Goal: Task Accomplishment & Management: Manage account settings

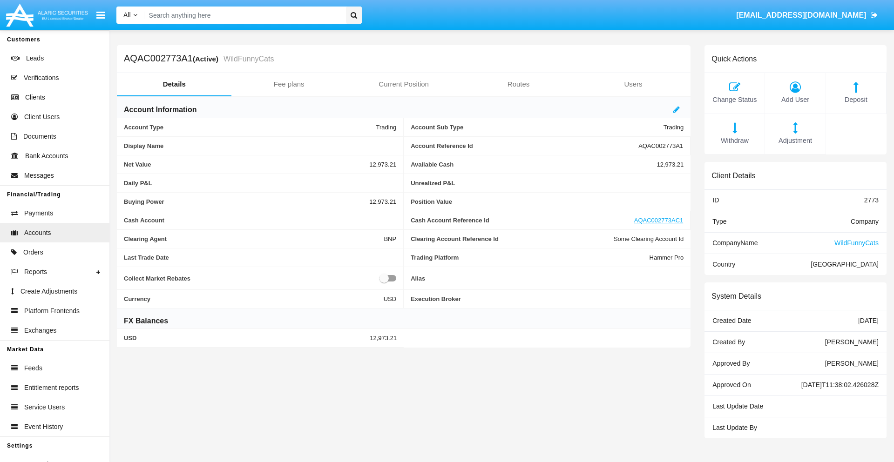
click at [795, 141] on span "Adjustment" at bounding box center [794, 141] width 51 height 10
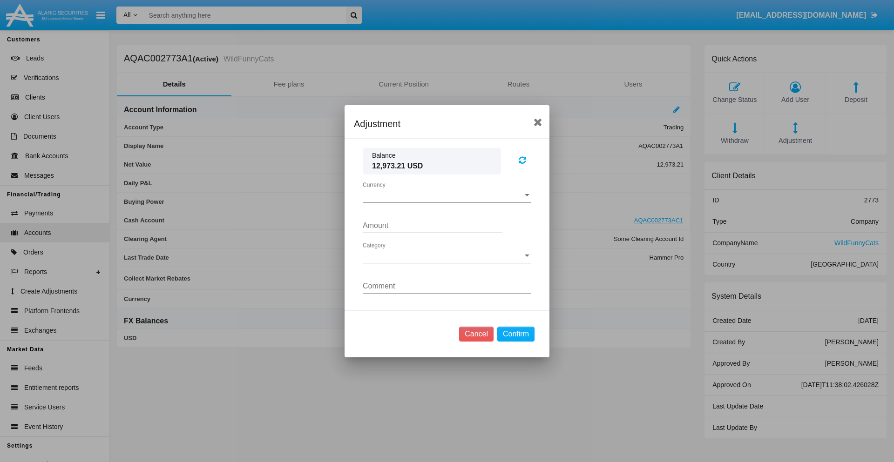
click at [447, 195] on span "Currency" at bounding box center [443, 195] width 160 height 8
click at [447, 202] on span "USD" at bounding box center [447, 202] width 168 height 22
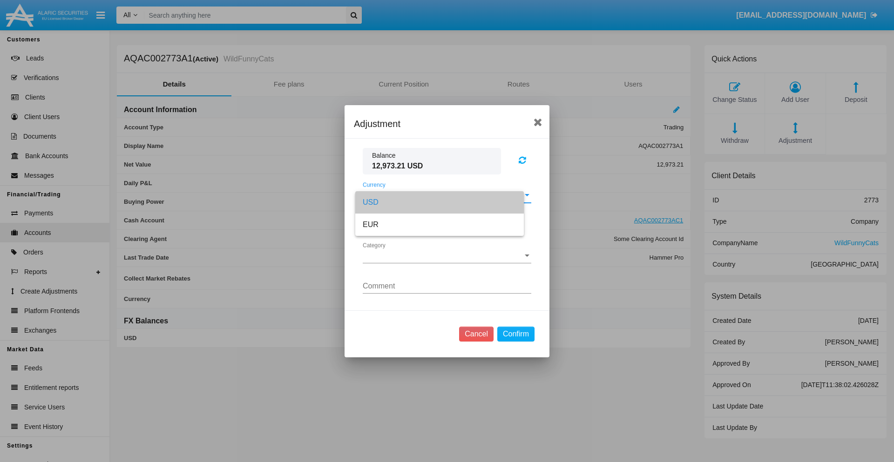
click at [447, 256] on span "Category" at bounding box center [443, 256] width 160 height 8
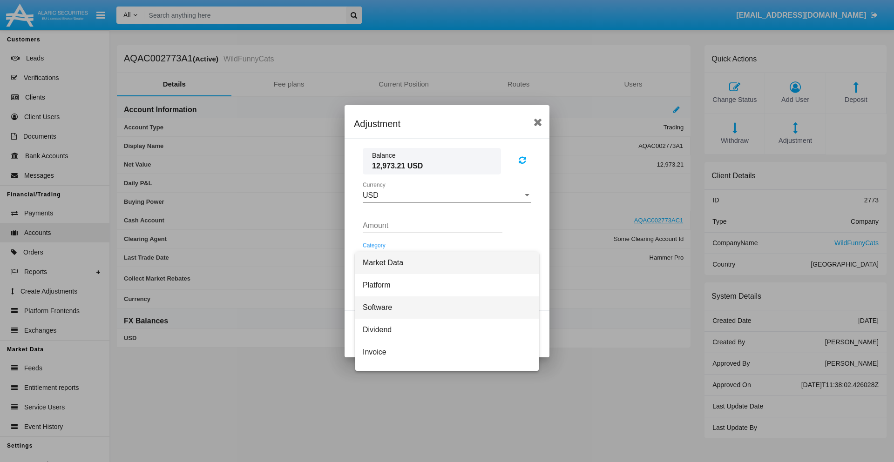
click at [443, 307] on span "Software" at bounding box center [447, 307] width 168 height 22
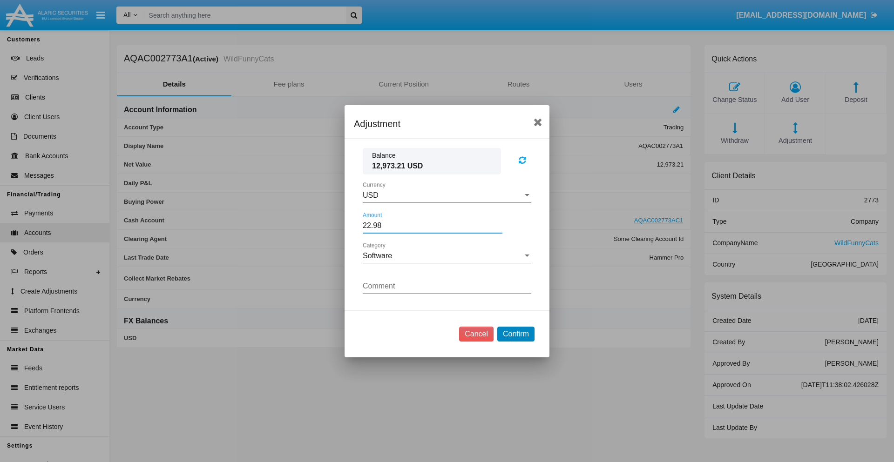
click at [515, 334] on button "Confirm" at bounding box center [515, 334] width 37 height 15
type input "22.9800"
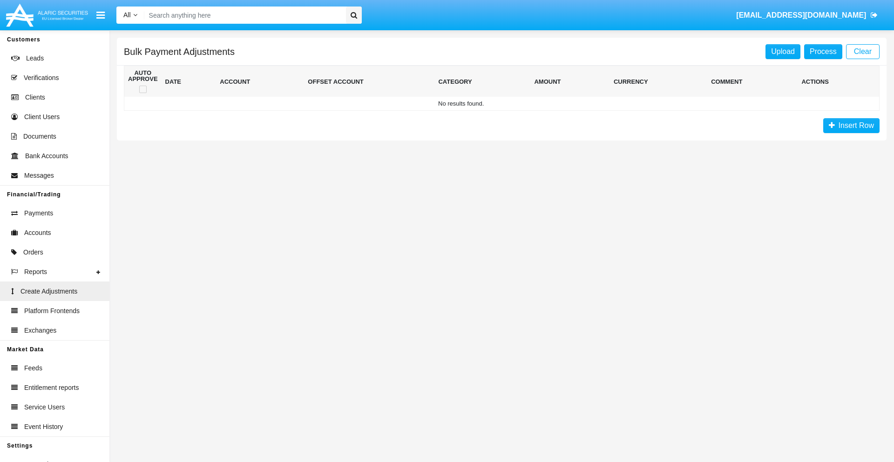
click at [851, 126] on span "Insert Row" at bounding box center [854, 125] width 39 height 8
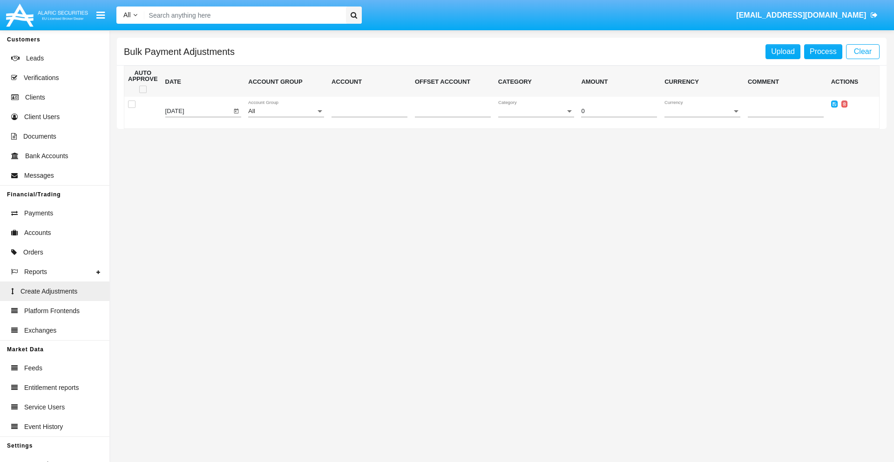
click at [286, 111] on div "All" at bounding box center [281, 111] width 67 height 7
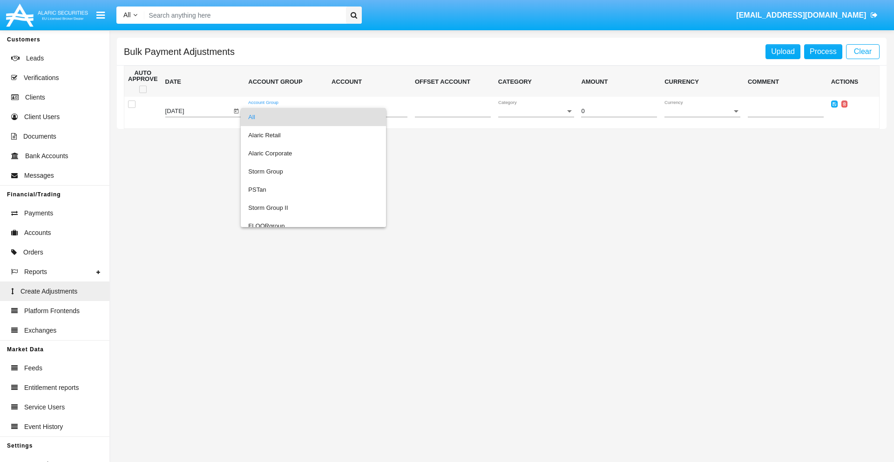
scroll to position [879, 0]
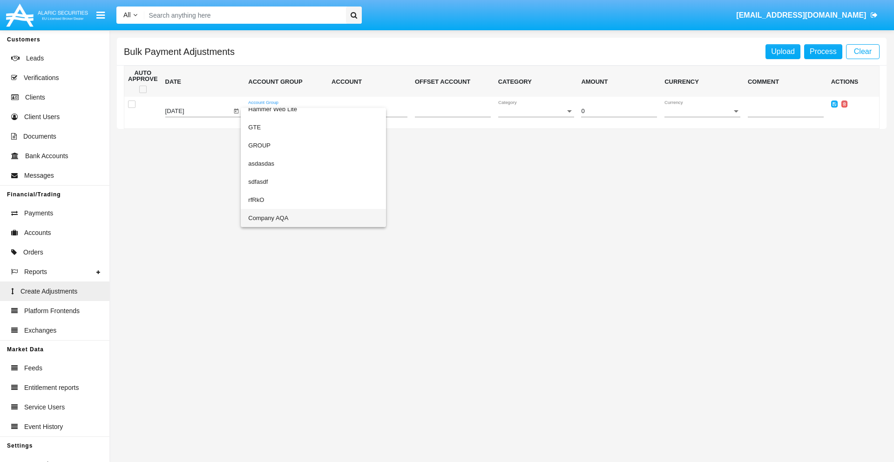
click at [294, 218] on span "Company AQA" at bounding box center [313, 218] width 130 height 18
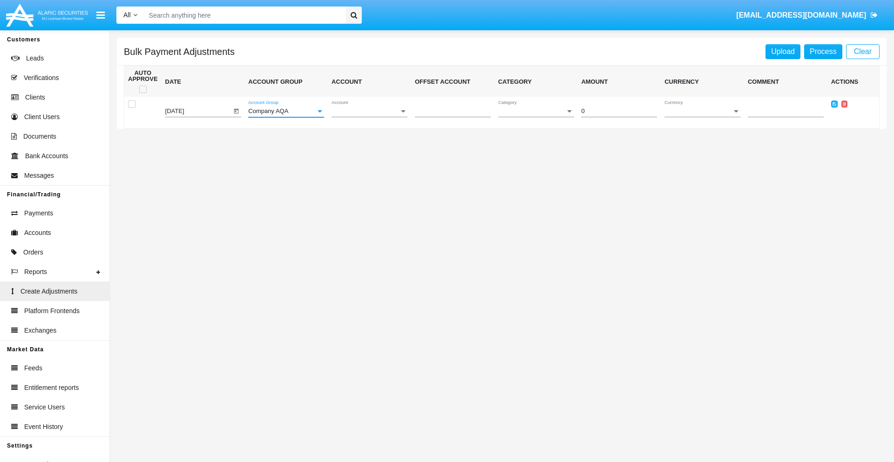
click at [369, 111] on span "Account" at bounding box center [364, 111] width 67 height 7
click at [365, 153] on span "AQAC002773A2" at bounding box center [369, 153] width 76 height 18
click at [536, 111] on span "Category" at bounding box center [531, 111] width 67 height 7
click at [538, 153] on span "Software" at bounding box center [530, 153] width 65 height 18
type input "-60.72"
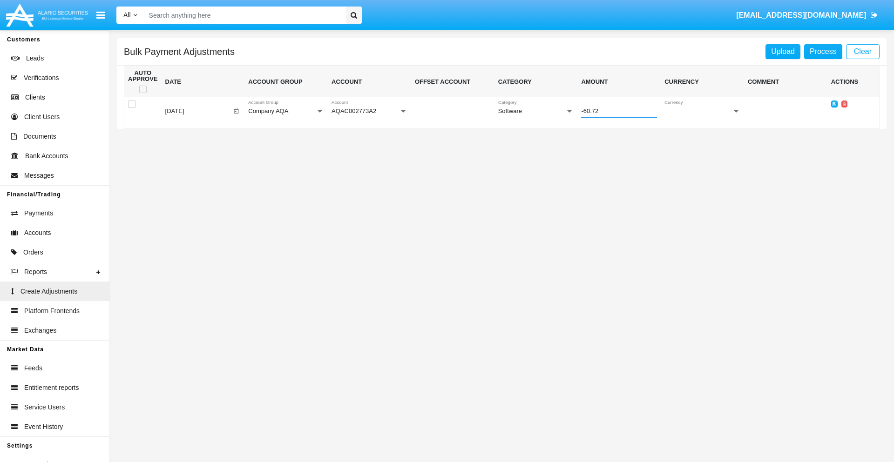
click at [702, 111] on span "Currency" at bounding box center [697, 111] width 67 height 7
click at [702, 135] on span "EUR" at bounding box center [702, 135] width 76 height 18
click at [834, 104] on icon at bounding box center [834, 104] width 4 height 4
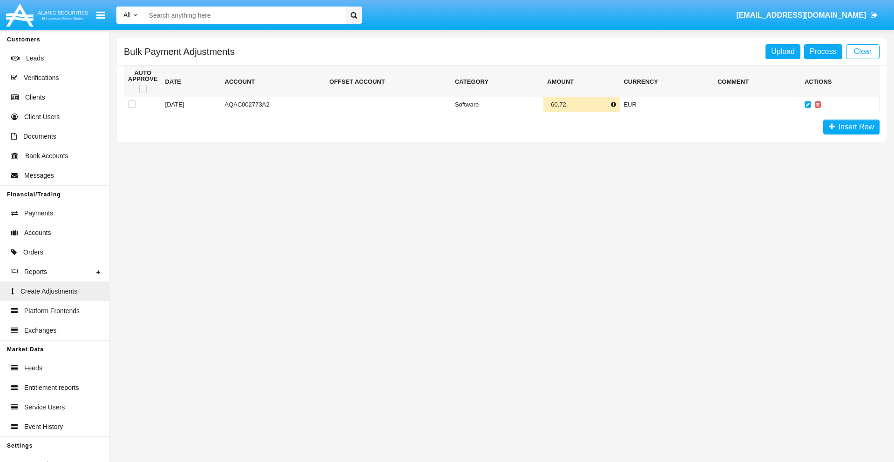
click at [142, 89] on span at bounding box center [142, 89] width 7 height 7
click at [142, 93] on input "checkbox" at bounding box center [142, 93] width 0 height 0
checkbox input "true"
click at [822, 51] on link "Process" at bounding box center [823, 51] width 38 height 15
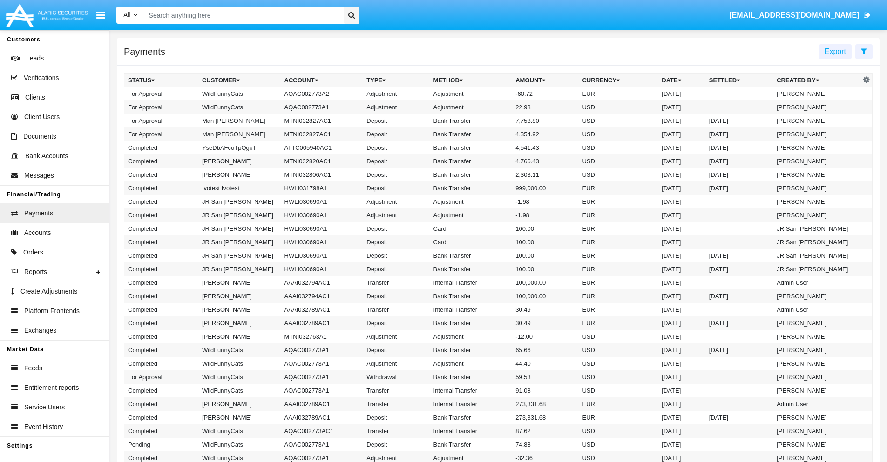
click at [498, 94] on td "Adjustment" at bounding box center [471, 93] width 82 height 13
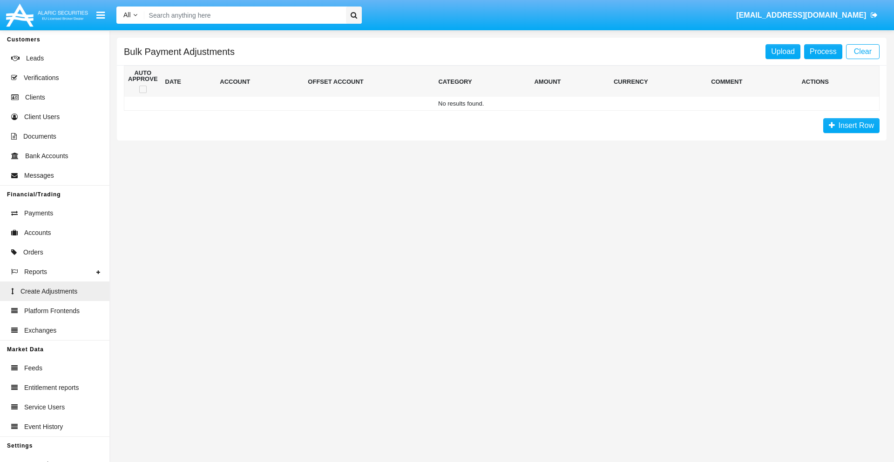
click at [851, 126] on span "Insert Row" at bounding box center [854, 125] width 39 height 8
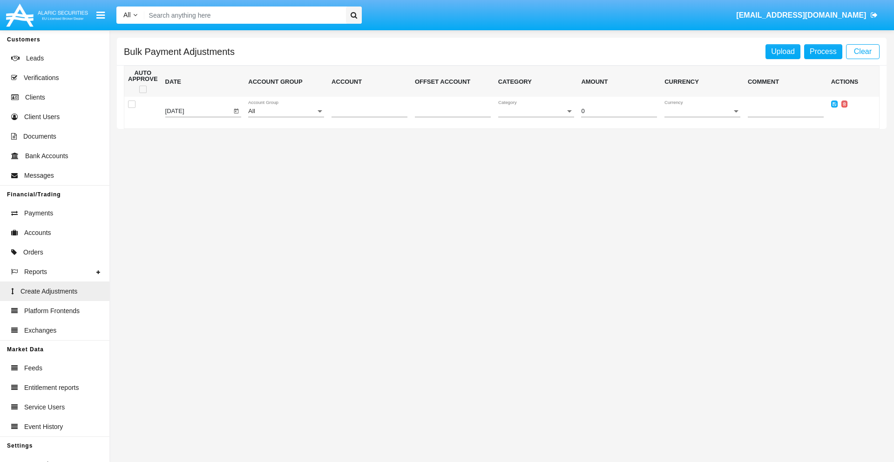
click at [286, 111] on div "All" at bounding box center [281, 111] width 67 height 7
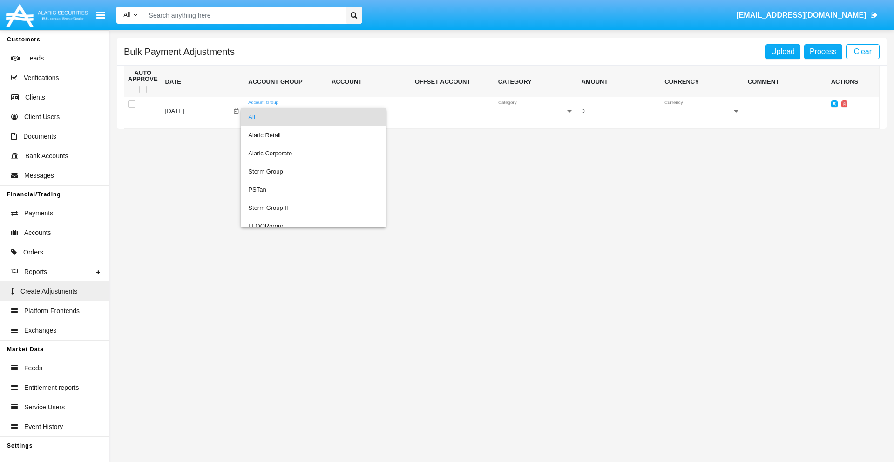
scroll to position [879, 0]
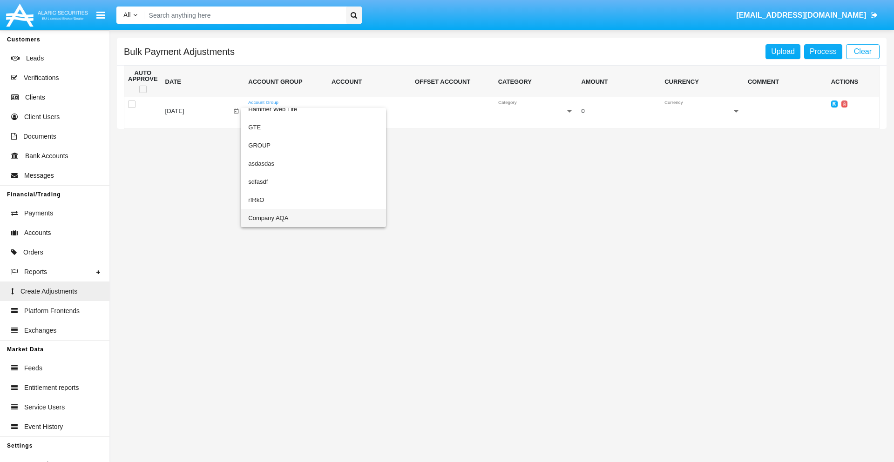
click at [294, 218] on span "Company AQA" at bounding box center [313, 218] width 130 height 18
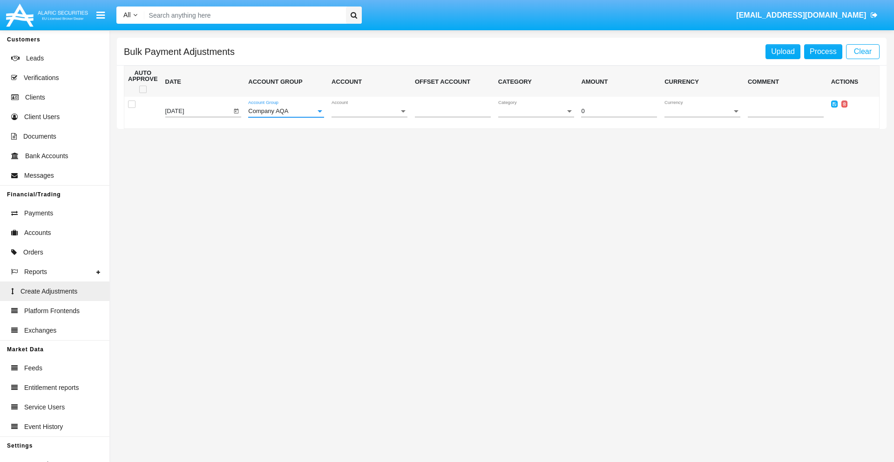
click at [369, 111] on span "Account" at bounding box center [364, 111] width 67 height 7
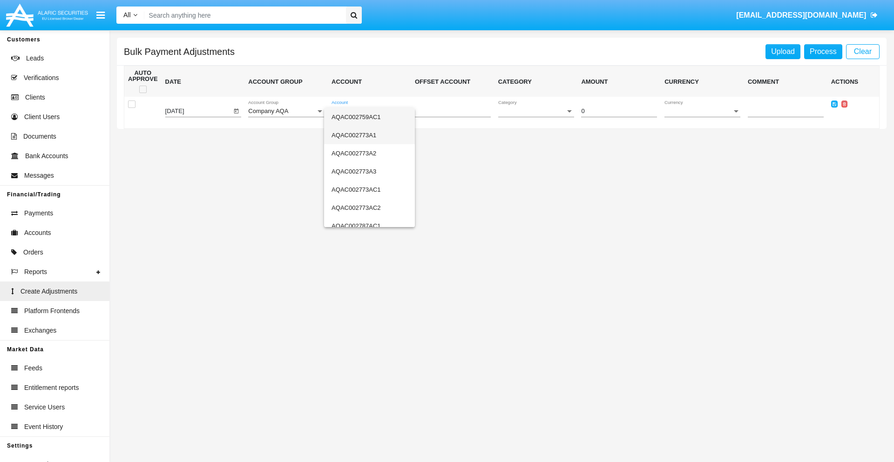
click at [365, 135] on span "AQAC002773A1" at bounding box center [369, 135] width 76 height 18
click at [536, 111] on span "Category" at bounding box center [531, 111] width 67 height 7
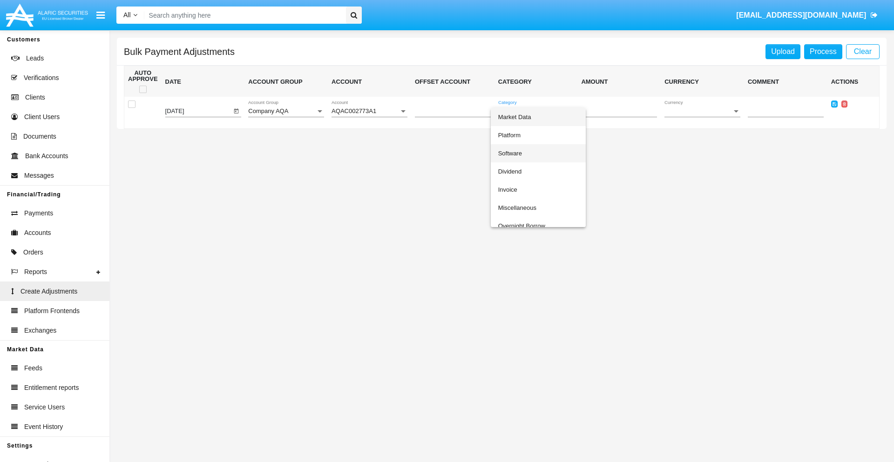
click at [538, 153] on span "Software" at bounding box center [538, 153] width 80 height 18
type input "-34.58"
click at [702, 111] on span "Currency" at bounding box center [697, 111] width 67 height 7
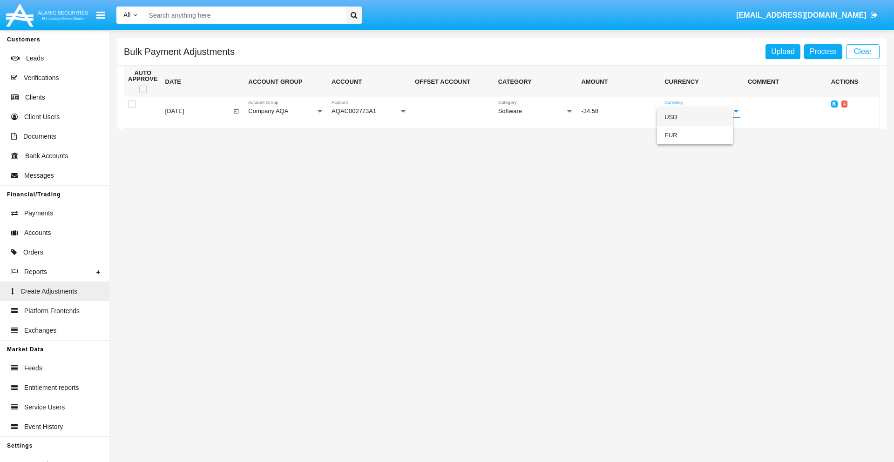
click at [702, 117] on span "USD" at bounding box center [694, 117] width 61 height 18
click at [834, 104] on icon at bounding box center [834, 104] width 4 height 4
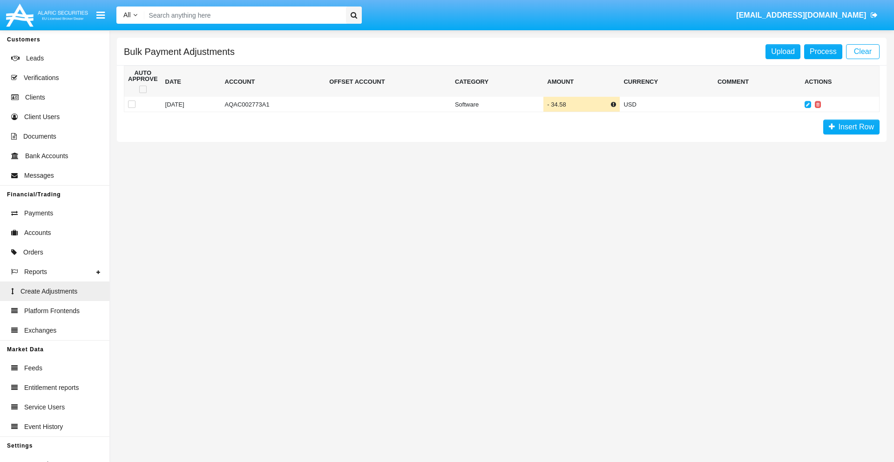
click at [142, 89] on span at bounding box center [142, 89] width 7 height 7
click at [142, 93] on input "checkbox" at bounding box center [142, 93] width 0 height 0
checkbox input "true"
click at [822, 51] on link "Process" at bounding box center [823, 51] width 38 height 15
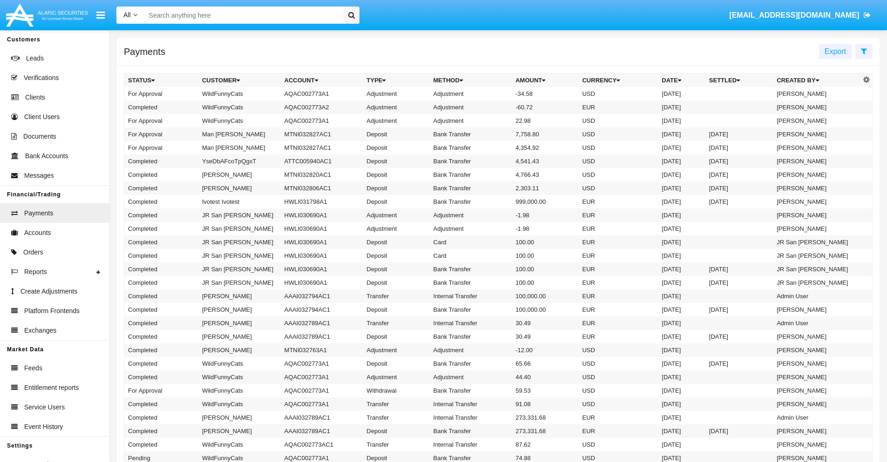
click at [498, 94] on td "Adjustment" at bounding box center [471, 93] width 82 height 13
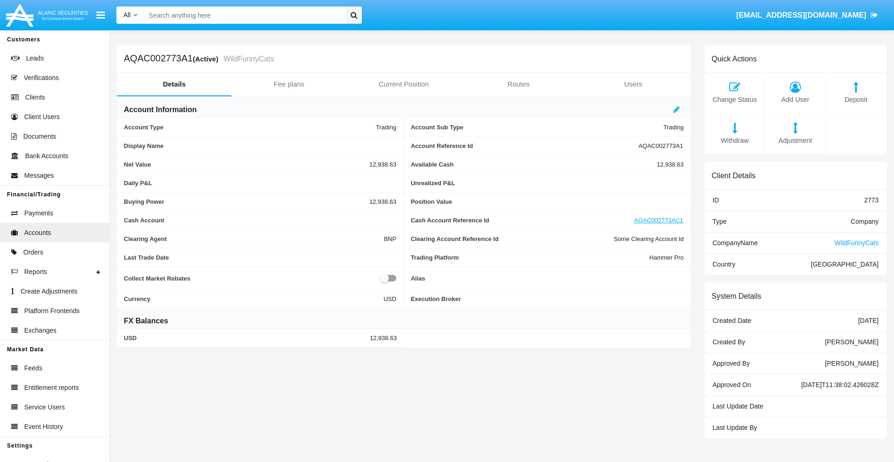
click at [855, 100] on span "Deposit" at bounding box center [855, 100] width 51 height 10
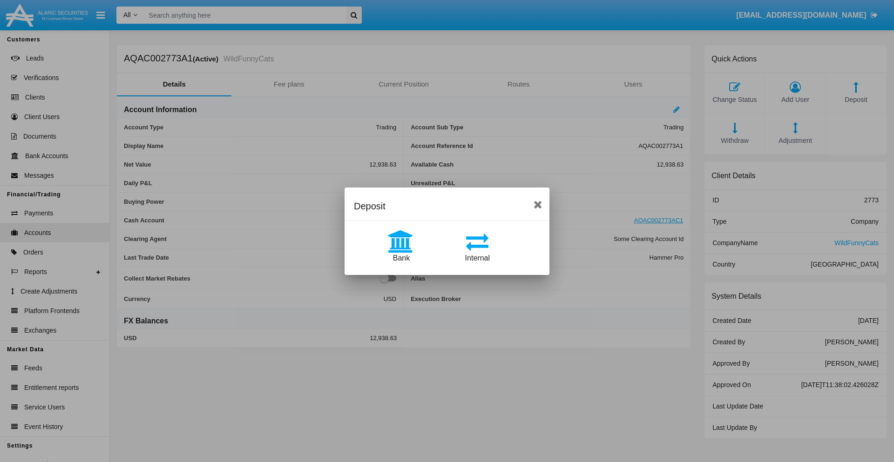
click at [401, 258] on span "Bank" at bounding box center [401, 258] width 17 height 8
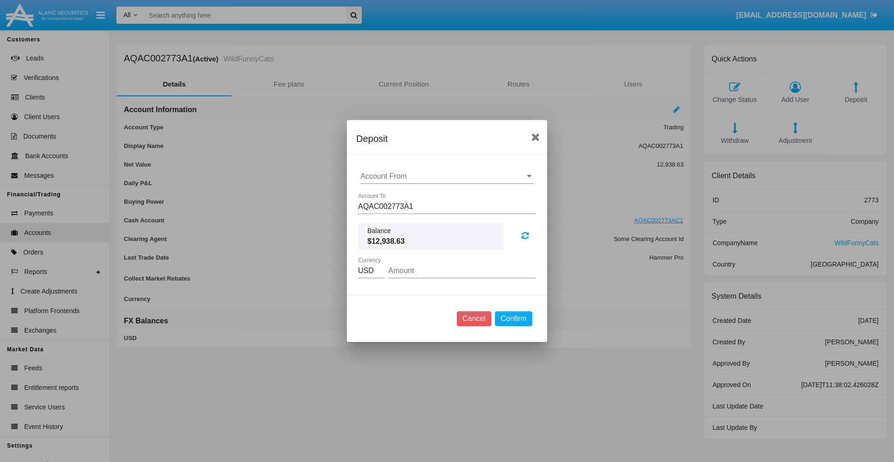
click at [447, 176] on input "Account From" at bounding box center [446, 176] width 173 height 8
click at [380, 195] on span "ACDC" at bounding box center [380, 195] width 21 height 8
type input "ACDC"
type input "26.26"
click at [513, 319] on button "Confirm" at bounding box center [513, 318] width 37 height 15
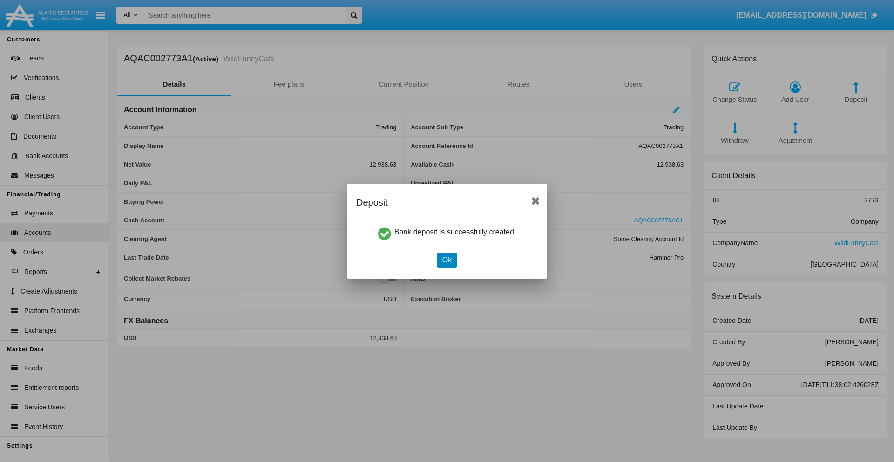
click at [446, 260] on button "Ok" at bounding box center [447, 260] width 20 height 15
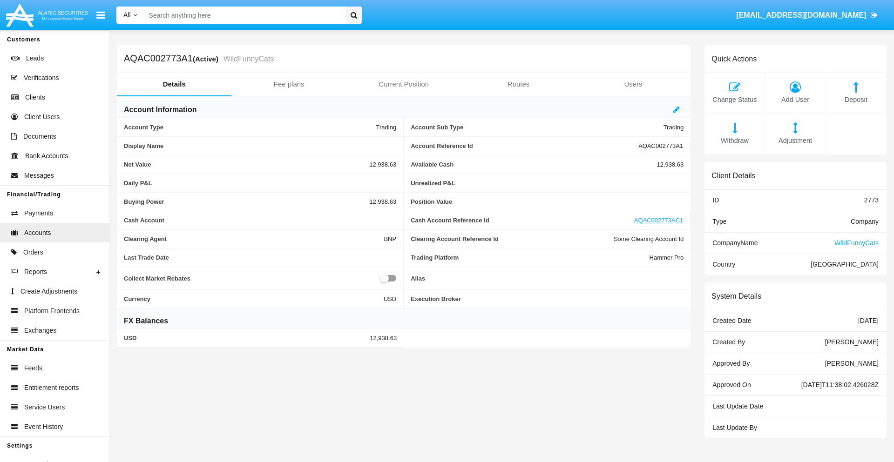
click at [855, 100] on span "Deposit" at bounding box center [855, 100] width 51 height 10
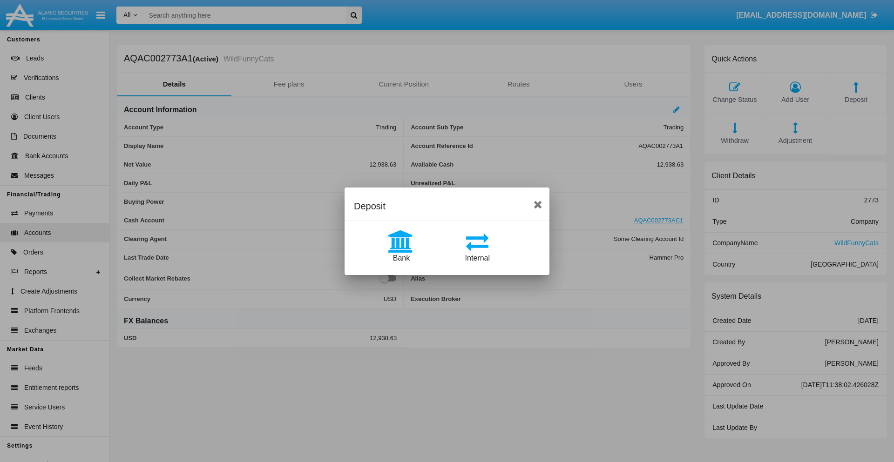
click at [477, 258] on span "Internal" at bounding box center [477, 258] width 25 height 8
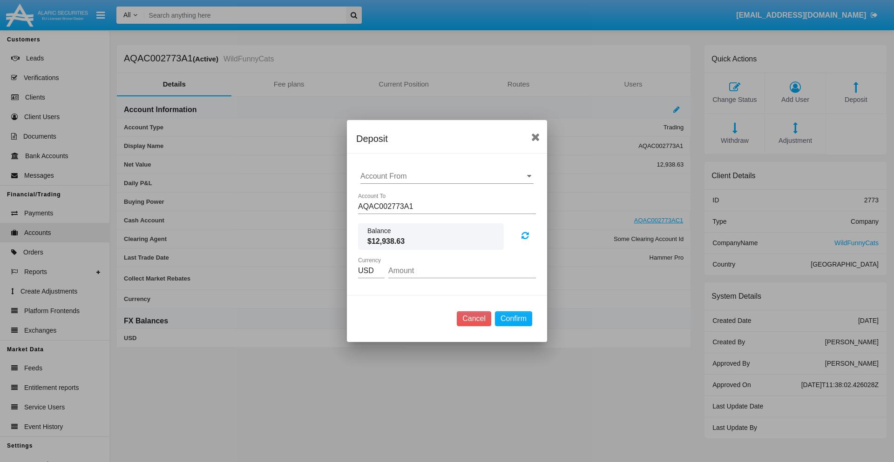
click at [447, 176] on input "Account From" at bounding box center [446, 176] width 173 height 8
click at [400, 217] on span "AQAC002773AC1" at bounding box center [400, 217] width 61 height 8
type input "AQAC002773AC1"
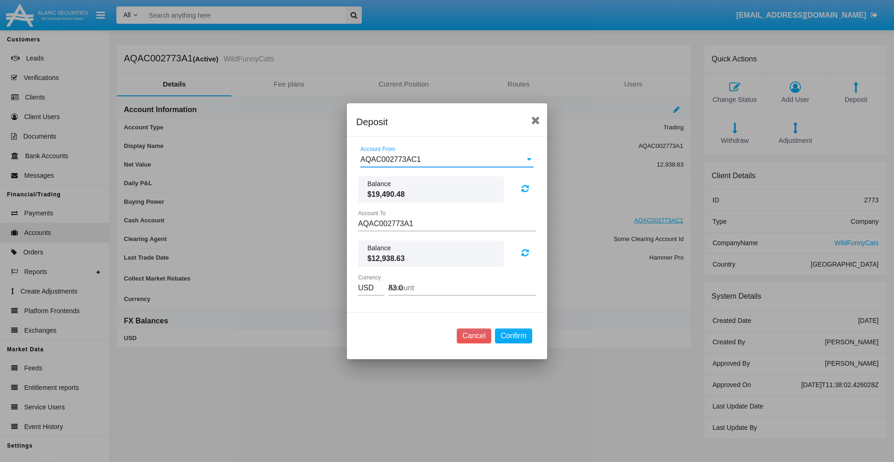
type input "83.02"
click at [513, 336] on button "Confirm" at bounding box center [513, 336] width 37 height 15
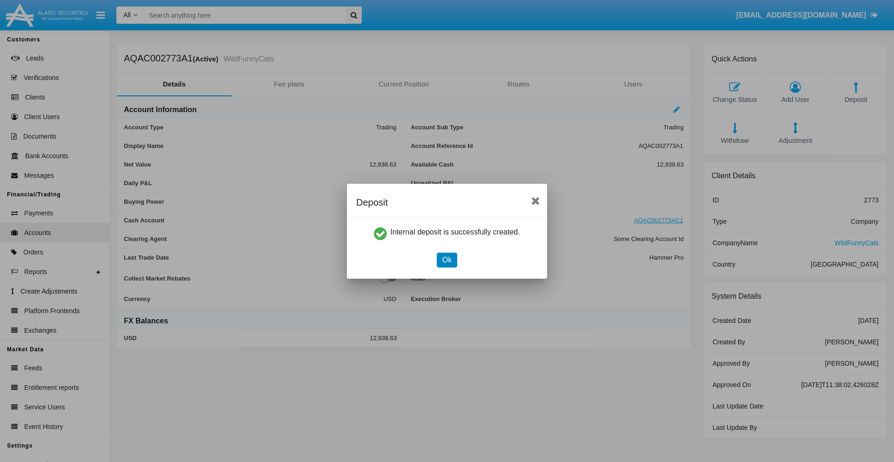
click at [446, 260] on button "Ok" at bounding box center [447, 260] width 20 height 15
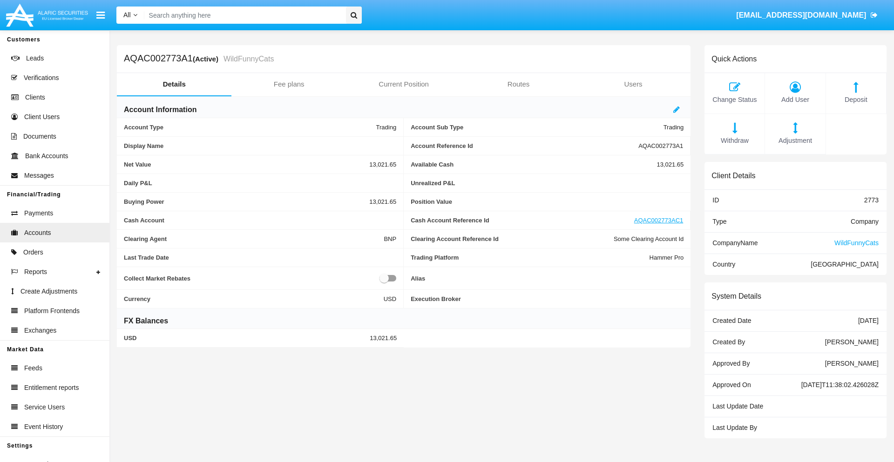
click at [734, 141] on span "Withdraw" at bounding box center [734, 141] width 51 height 10
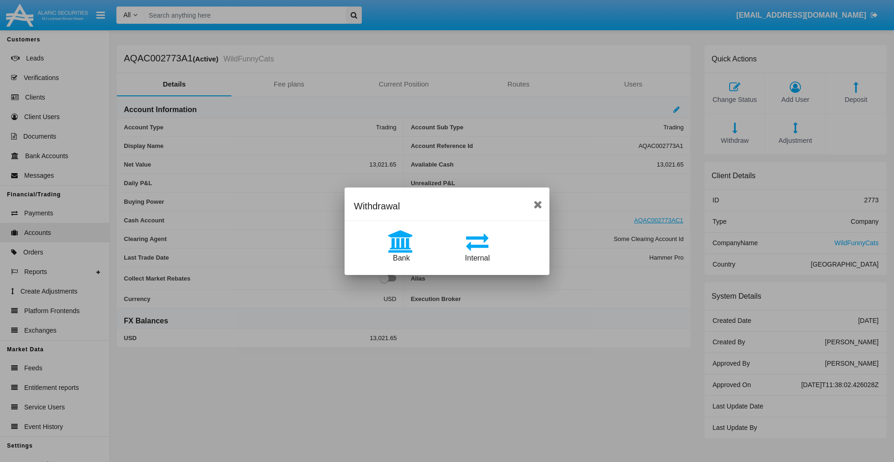
click at [477, 258] on span "Internal" at bounding box center [477, 258] width 25 height 8
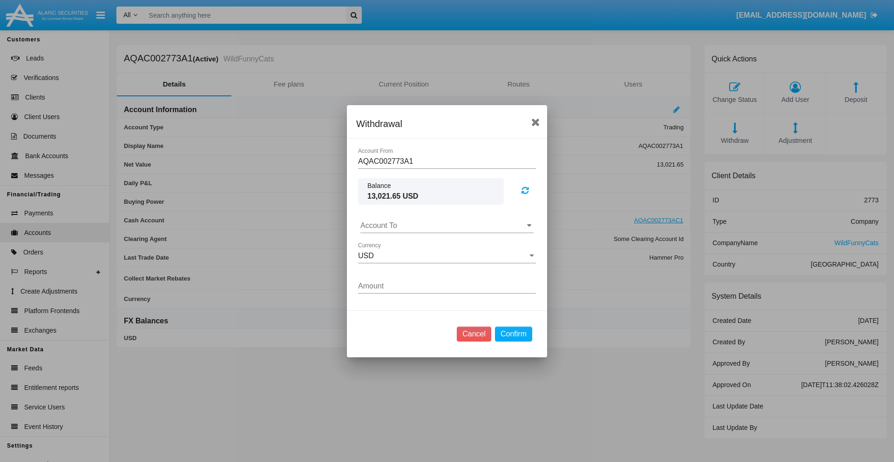
click at [447, 225] on input "Account To" at bounding box center [446, 226] width 173 height 8
click at [400, 266] on span "AQAC002773AC1" at bounding box center [400, 267] width 61 height 8
type input "AQAC002773AC1"
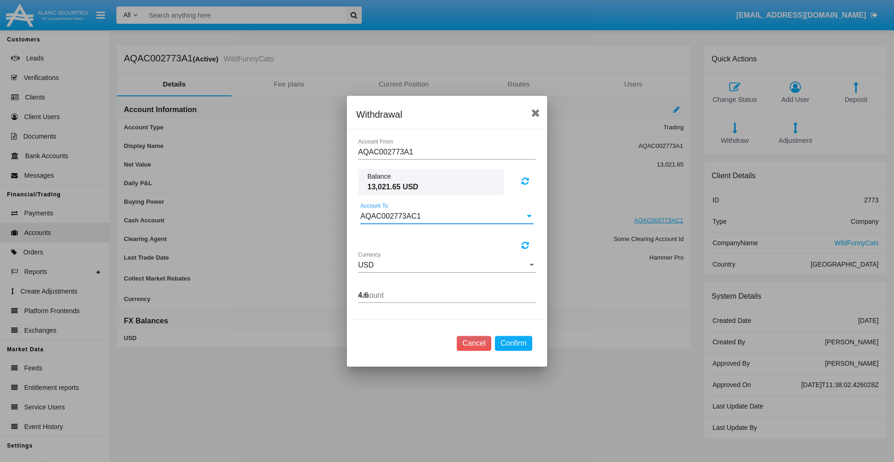
type input "4.64"
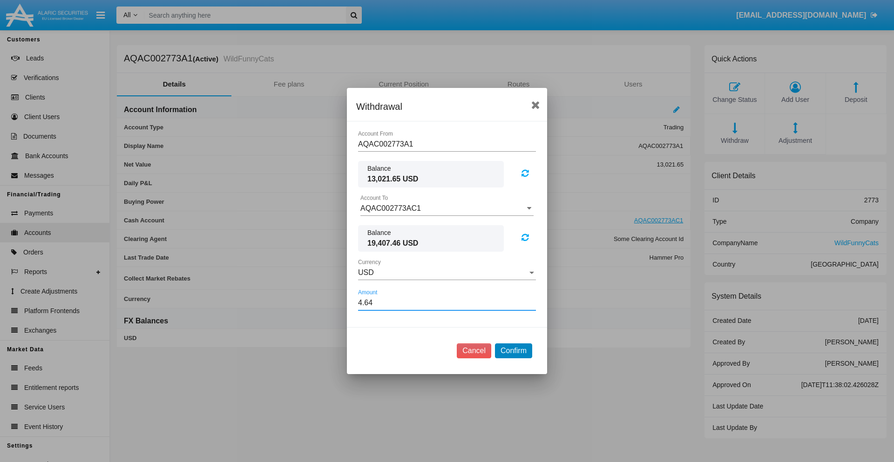
click at [513, 351] on button "Confirm" at bounding box center [513, 351] width 37 height 15
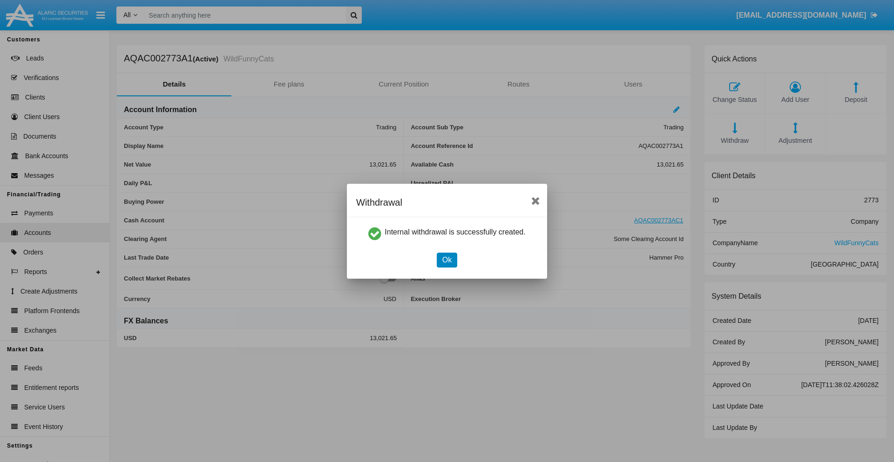
click at [446, 260] on button "Ok" at bounding box center [447, 260] width 20 height 15
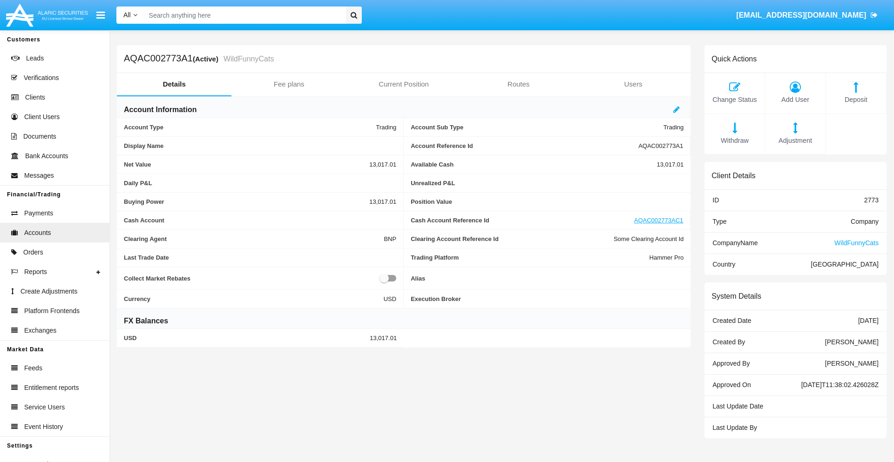
click at [734, 141] on span "Withdraw" at bounding box center [734, 141] width 51 height 10
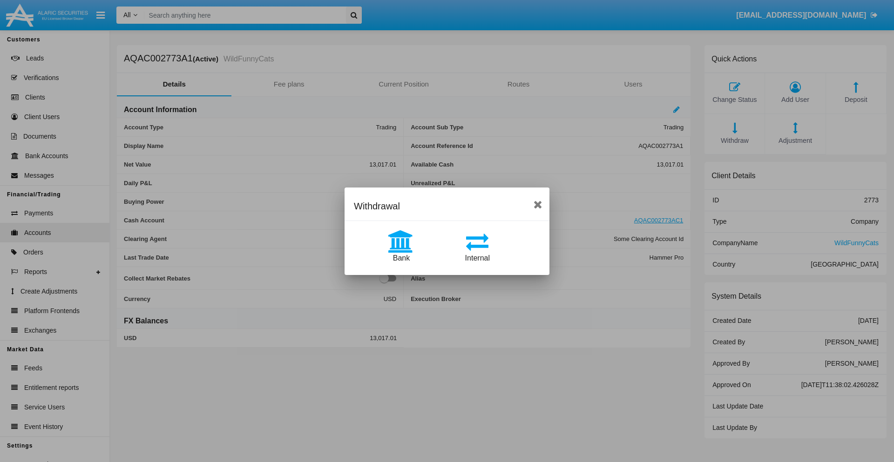
click at [401, 258] on span "Bank" at bounding box center [401, 258] width 17 height 8
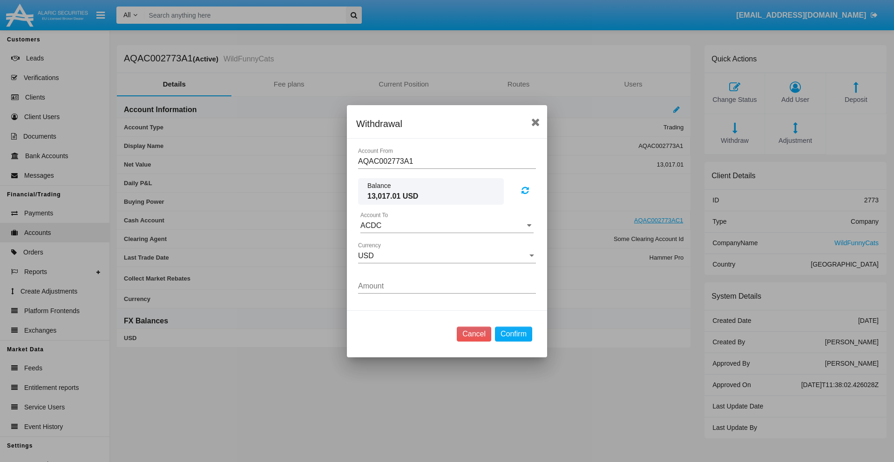
click at [447, 225] on input "ACDC" at bounding box center [446, 226] width 173 height 8
click at [380, 244] on span "ACDC" at bounding box center [380, 244] width 21 height 8
type input "ACDC"
type input "90.22"
click at [513, 334] on button "Confirm" at bounding box center [513, 334] width 37 height 15
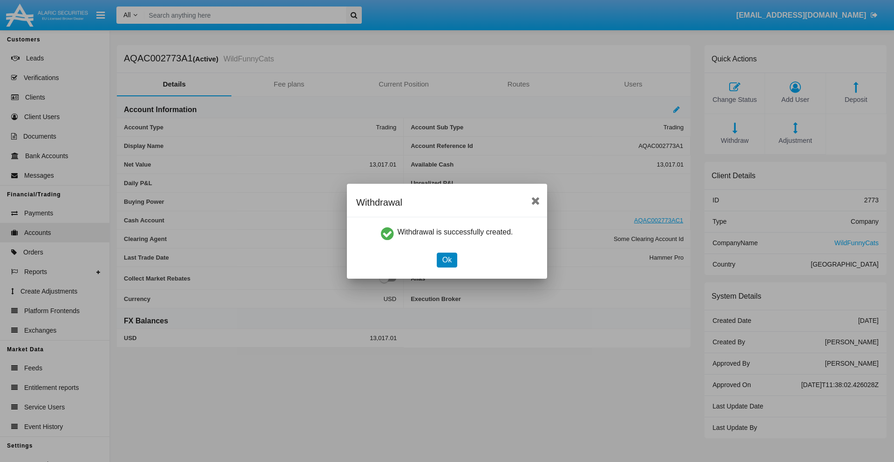
click at [446, 260] on button "Ok" at bounding box center [447, 260] width 20 height 15
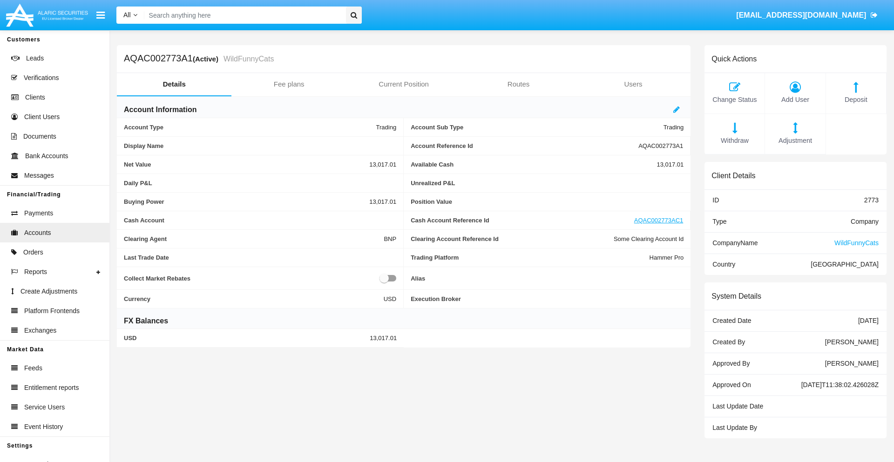
click at [795, 141] on span "Adjustment" at bounding box center [794, 141] width 51 height 10
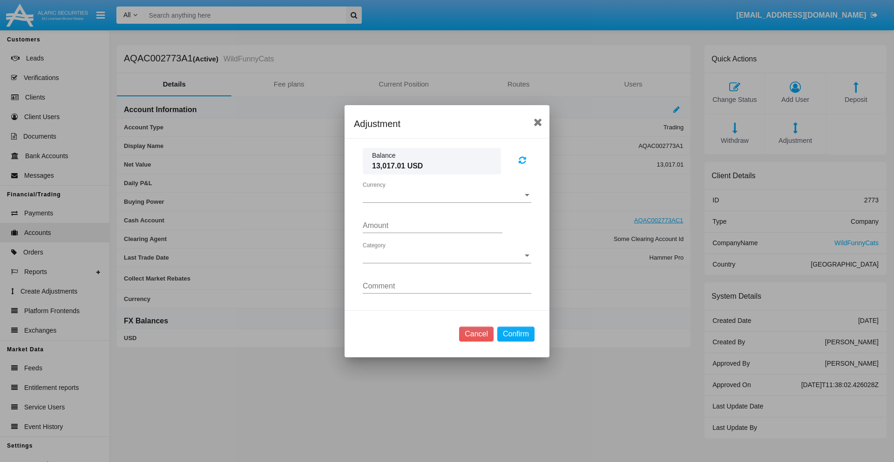
click at [447, 195] on span "Currency" at bounding box center [443, 195] width 160 height 8
click at [447, 202] on span "USD" at bounding box center [447, 202] width 168 height 22
click at [447, 256] on span "Category" at bounding box center [443, 256] width 160 height 8
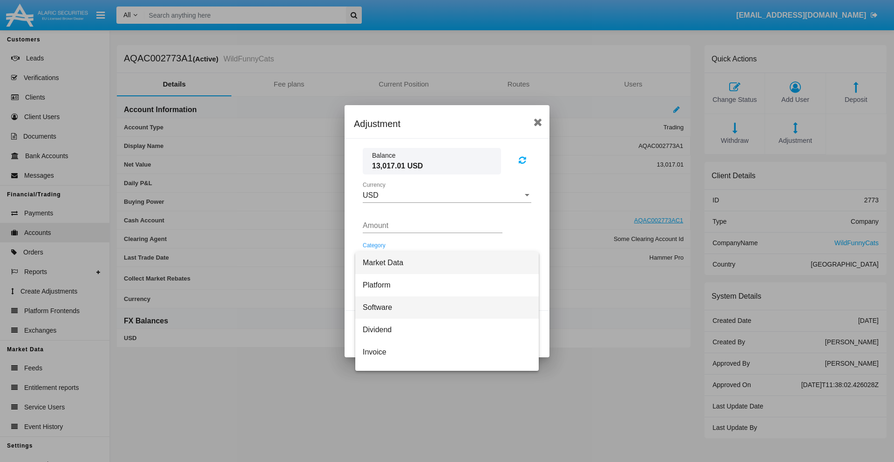
click at [443, 307] on span "Software" at bounding box center [447, 307] width 168 height 22
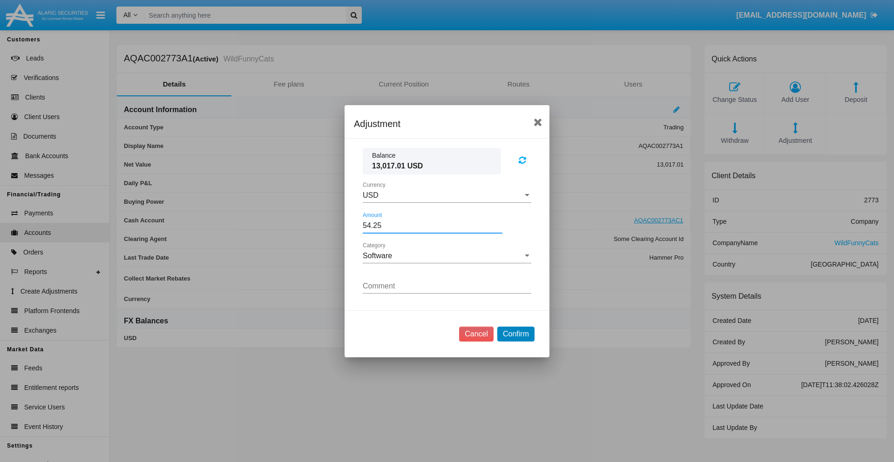
click at [515, 334] on button "Confirm" at bounding box center [515, 334] width 37 height 15
type input "54.2500"
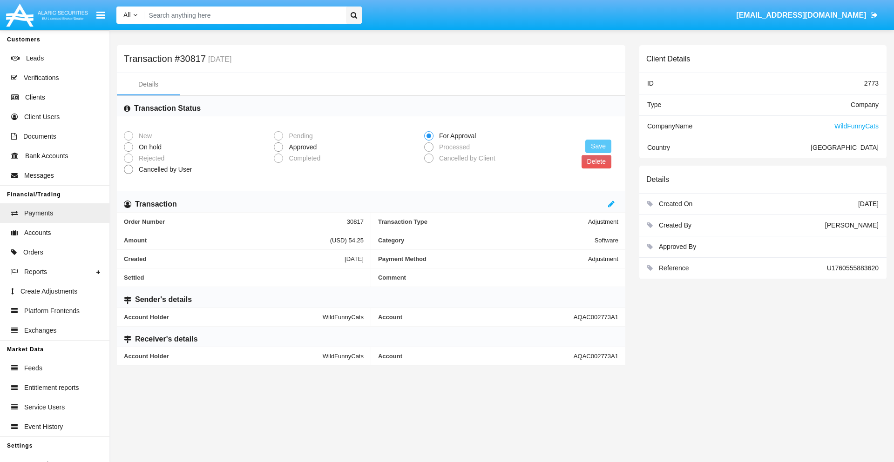
click at [301, 147] on span "Approved" at bounding box center [301, 147] width 36 height 10
click at [278, 152] on input "Approved" at bounding box center [278, 152] width 0 height 0
radio input "true"
click at [598, 146] on button "Save" at bounding box center [598, 146] width 26 height 13
click at [596, 162] on button "Delete" at bounding box center [596, 161] width 30 height 13
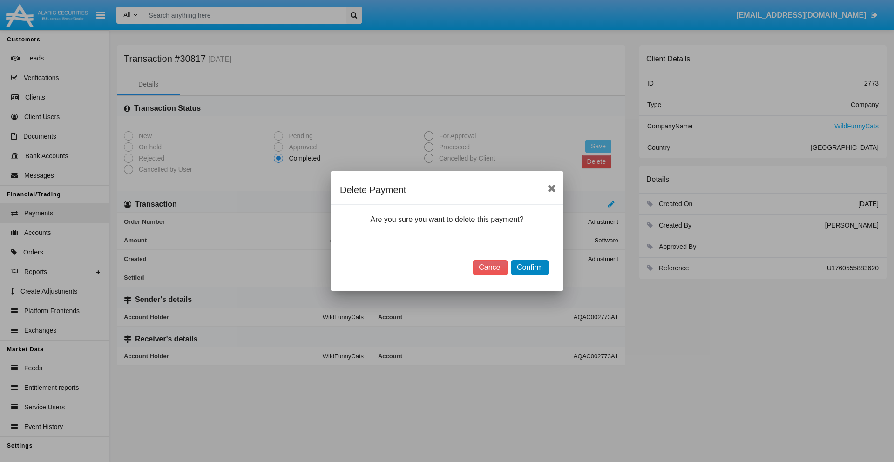
click at [529, 268] on button "Confirm" at bounding box center [529, 267] width 37 height 15
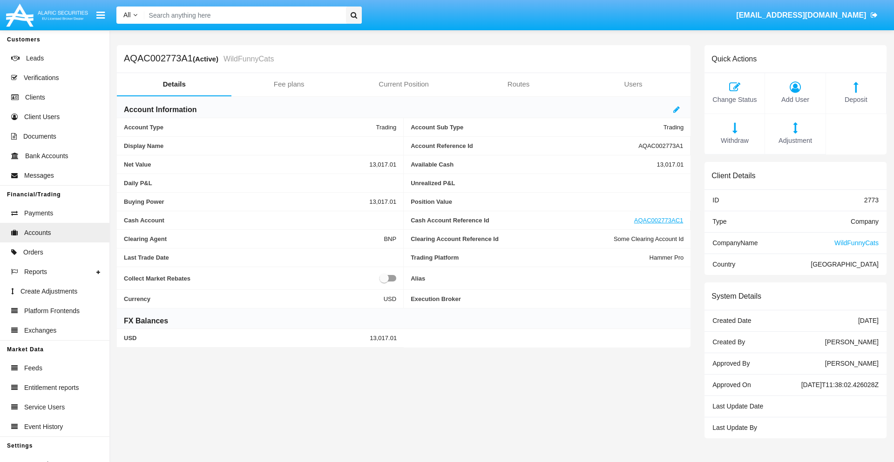
click at [855, 100] on span "Deposit" at bounding box center [855, 100] width 51 height 10
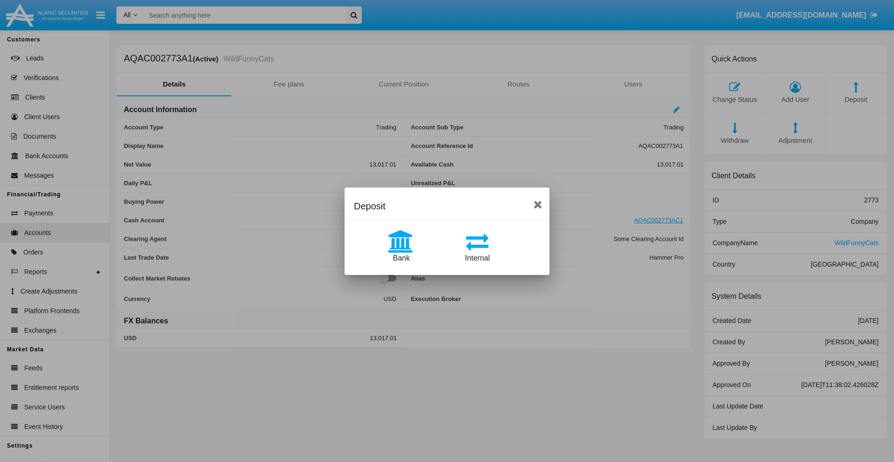
click at [401, 258] on span "Bank" at bounding box center [401, 258] width 17 height 8
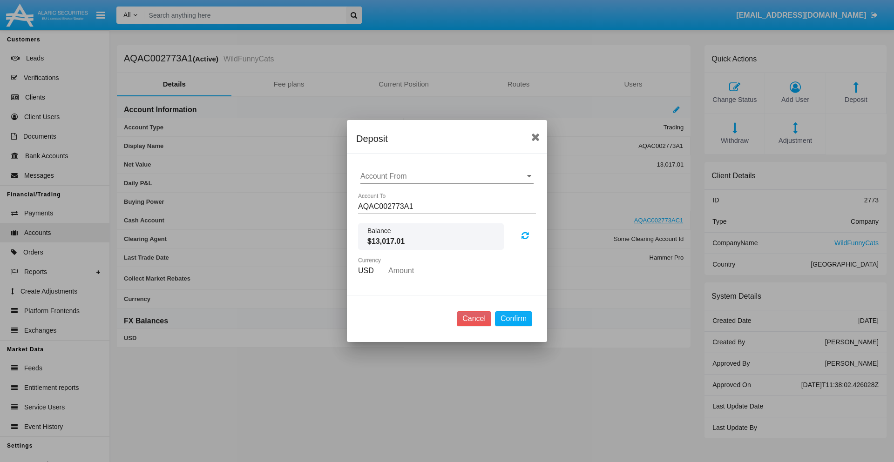
click at [447, 176] on input "Account From" at bounding box center [446, 176] width 173 height 8
click at [380, 195] on span "ACDC" at bounding box center [380, 195] width 21 height 8
type input "ACDC"
type input "43.22"
click at [513, 319] on button "Confirm" at bounding box center [513, 318] width 37 height 15
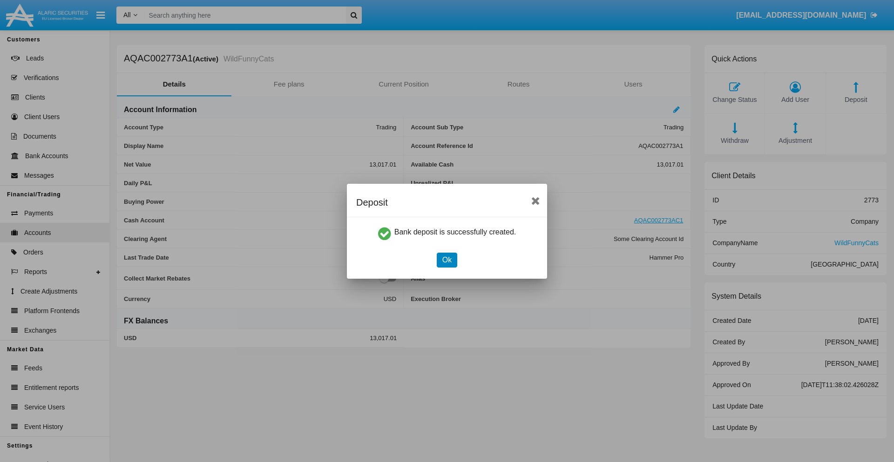
click at [446, 260] on button "Ok" at bounding box center [447, 260] width 20 height 15
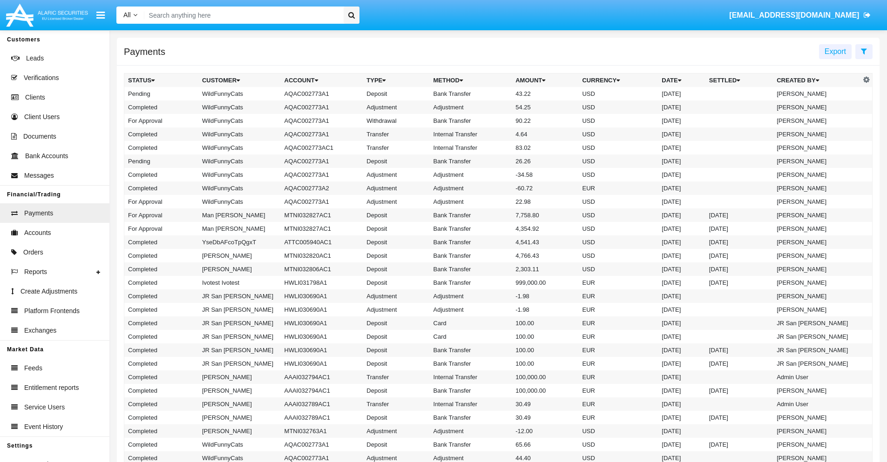
click at [498, 94] on td "Bank Transfer" at bounding box center [471, 93] width 82 height 13
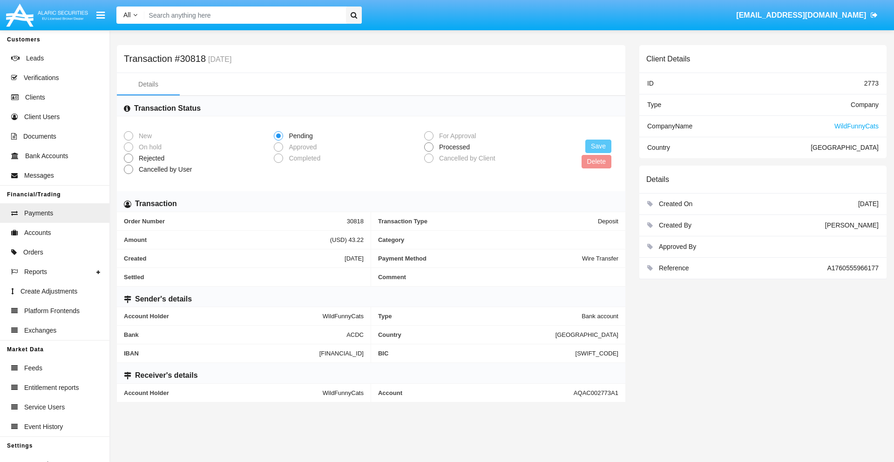
click at [452, 147] on span "Processed" at bounding box center [452, 147] width 39 height 10
click at [429, 152] on input "Processed" at bounding box center [428, 152] width 0 height 0
radio input "true"
click at [598, 146] on button "Save" at bounding box center [598, 146] width 26 height 13
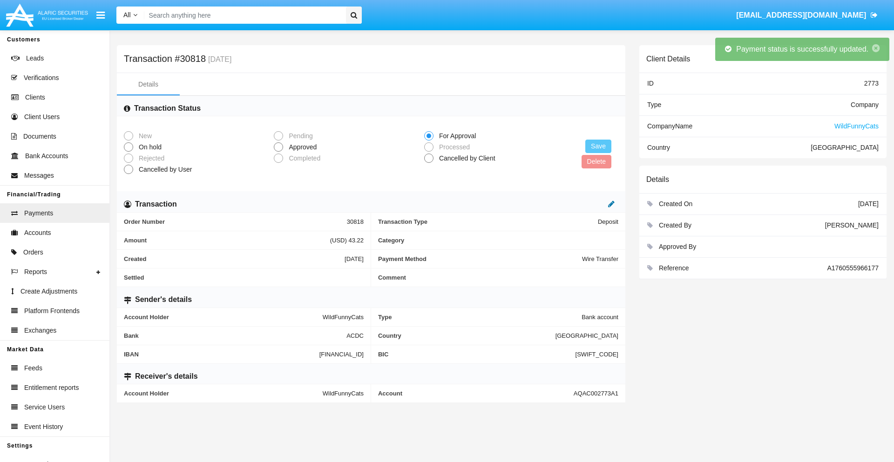
click at [611, 204] on icon at bounding box center [611, 203] width 7 height 7
type input "70.99"
click at [601, 204] on icon at bounding box center [601, 203] width 7 height 7
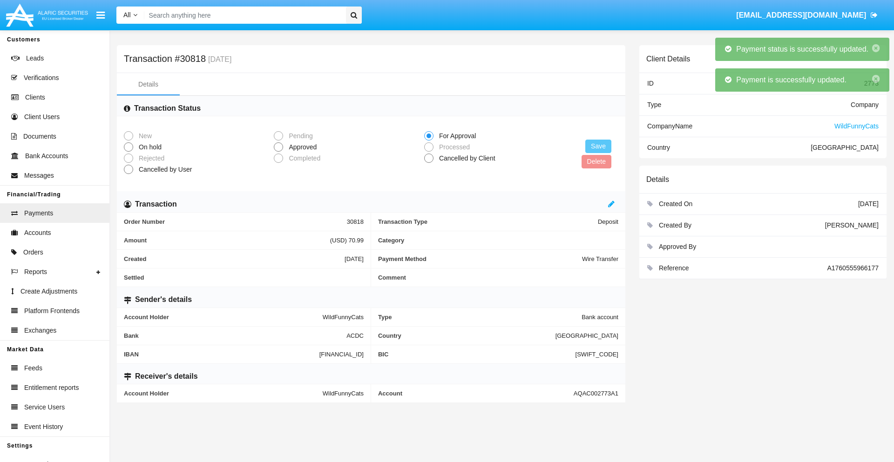
click at [301, 147] on span "Approved" at bounding box center [301, 147] width 36 height 10
click at [278, 152] on input "Approved" at bounding box center [278, 152] width 0 height 0
radio input "true"
click at [598, 146] on button "Save" at bounding box center [598, 146] width 26 height 13
